Goal: Task Accomplishment & Management: Manage account settings

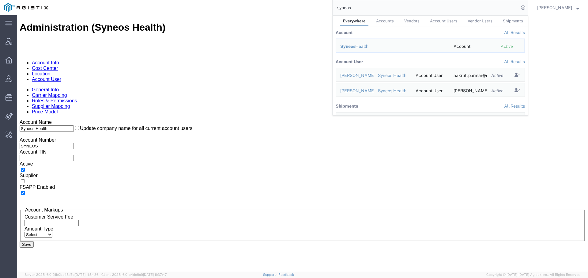
click at [271, 203] on div "Administration (Syneos Health) Account Info Cost Center Location Account User G…" at bounding box center [303, 150] width 566 height 256
drag, startPoint x: 370, startPoint y: 9, endPoint x: 313, endPoint y: 6, distance: 56.8
click at [313, 6] on div "syneos Everywhere Accounts Vendors Account Users Vendor Users Shipments Account…" at bounding box center [290, 7] width 476 height 15
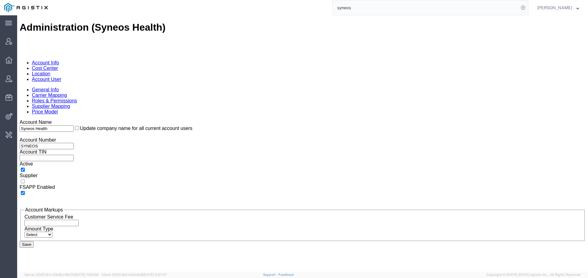
paste input "56495756"
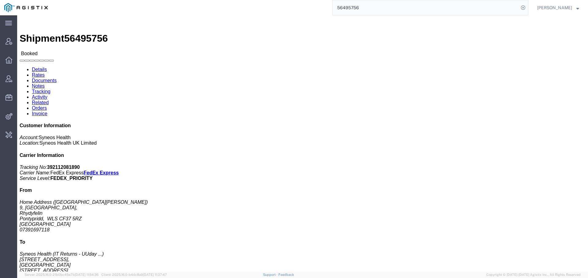
click link "Activity"
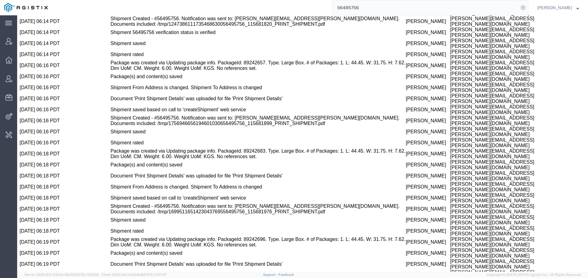
scroll to position [645, 0]
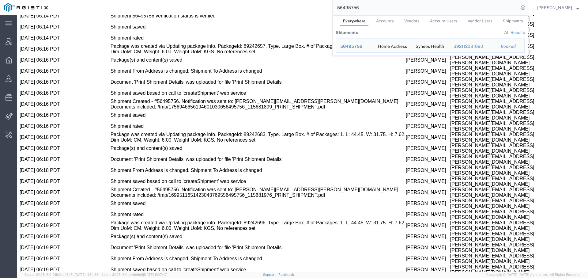
click at [355, 8] on input "56495756" at bounding box center [426, 7] width 186 height 15
click at [349, 8] on input "56495756" at bounding box center [426, 7] width 186 height 15
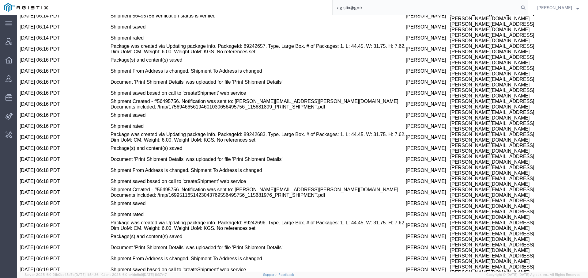
type input "agistix@gotr"
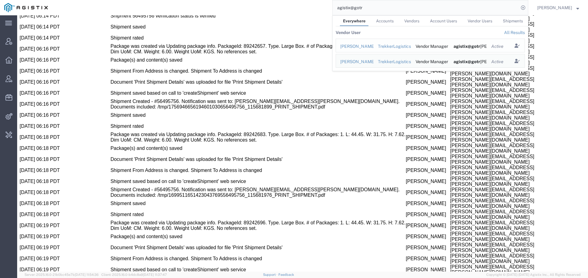
click at [350, 45] on div "[PERSON_NAME]" at bounding box center [354, 46] width 29 height 6
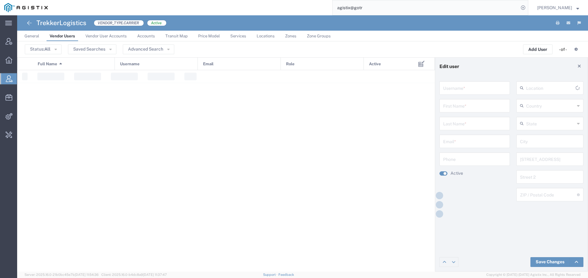
type input "[PERSON_NAME][EMAIL_ADDRESS][PERSON_NAME][DOMAIN_NAME]"
type input "[PERSON_NAME]"
type input "[EMAIL_ADDRESS][DOMAIN_NAME]"
type input "[GEOGRAPHIC_DATA]"
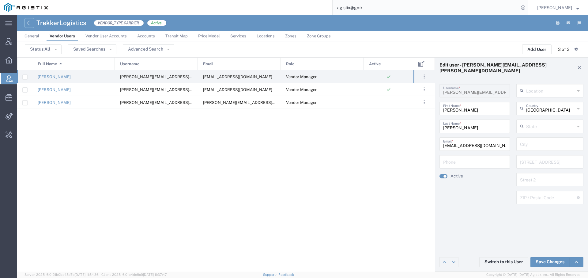
click at [30, 23] on icon at bounding box center [29, 22] width 7 height 7
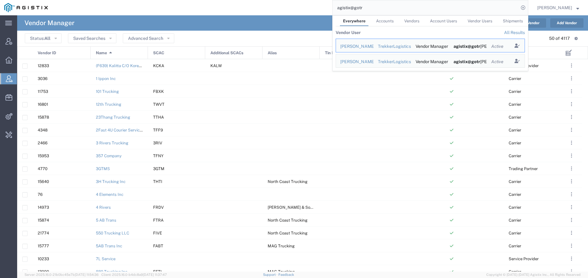
drag, startPoint x: 389, startPoint y: 9, endPoint x: 309, endPoint y: -4, distance: 81.2
click at [309, 0] on html "main_menu Created with Sketch. Collapse Menu Account Manager Overview Vendor Ma…" at bounding box center [294, 139] width 588 height 278
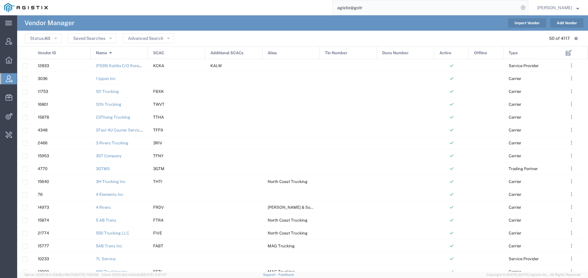
paste input "[EMAIL_ADDRESS][DOMAIN_NAME]"
type input "[EMAIL_ADDRESS][DOMAIN_NAME]"
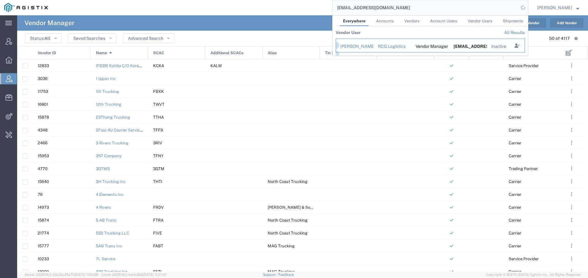
click at [349, 45] on div "[PERSON_NAME]" at bounding box center [354, 46] width 29 height 6
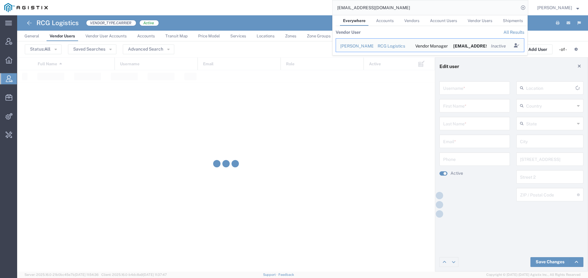
type input "[EMAIL_ADDRESS][DOMAIN_NAME]"
type input "[PERSON_NAME]"
type input "[EMAIL_ADDRESS][DOMAIN_NAME]"
type input "[GEOGRAPHIC_DATA]"
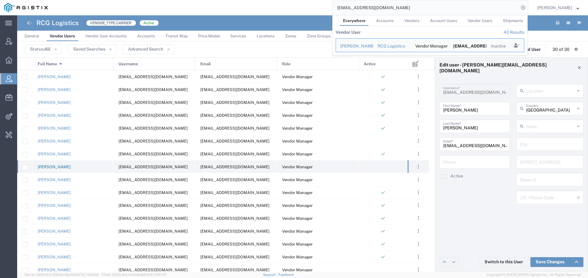
click at [63, 165] on link "[PERSON_NAME]" at bounding box center [54, 167] width 33 height 5
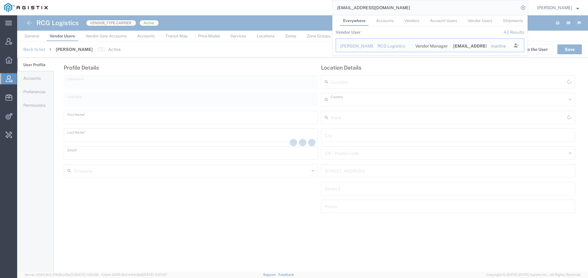
type input "[EMAIL_ADDRESS][DOMAIN_NAME]"
type input "Vendor Manager"
type input "[PERSON_NAME]"
type input "[EMAIL_ADDRESS][DOMAIN_NAME]"
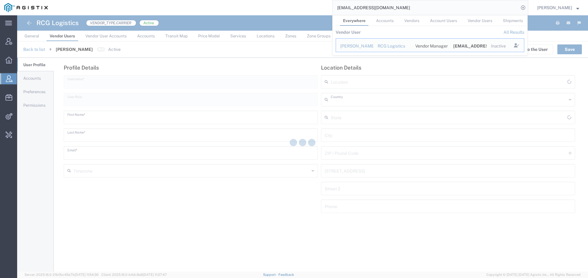
type input "[GEOGRAPHIC_DATA]"
type input "America/[GEOGRAPHIC_DATA]"
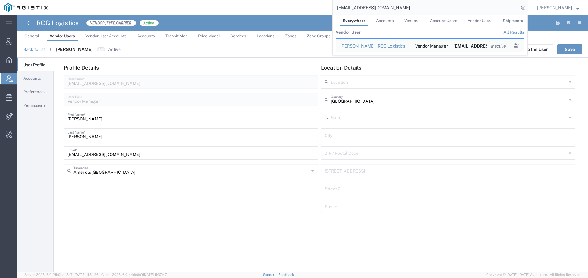
click at [36, 91] on span "Preferences" at bounding box center [34, 91] width 22 height 5
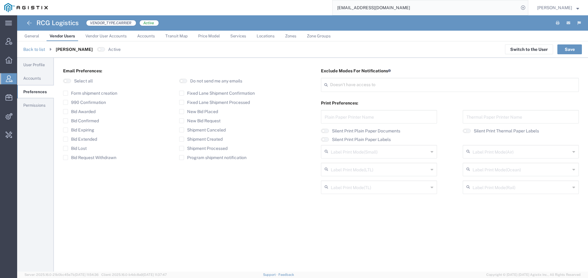
type input "Select"
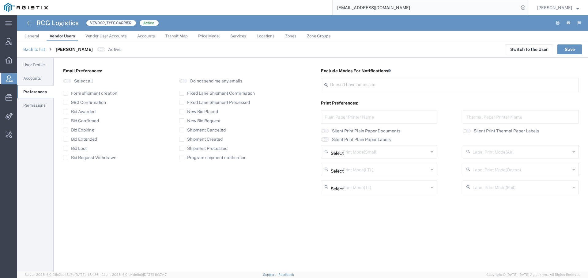
type input "Select"
click at [185, 81] on button "button" at bounding box center [183, 81] width 8 height 4
click at [567, 49] on button "Save" at bounding box center [570, 49] width 25 height 10
